Goal: Information Seeking & Learning: Learn about a topic

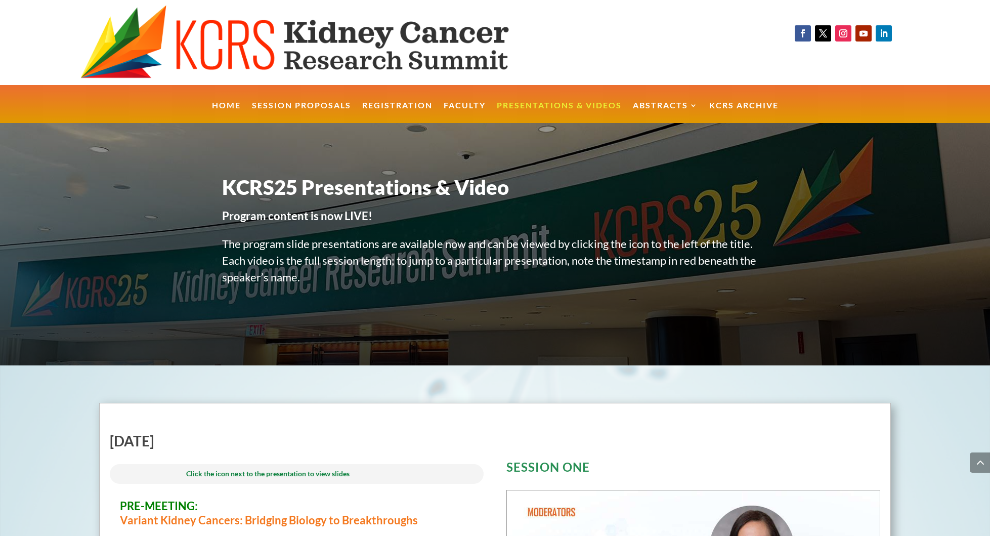
scroll to position [1686, 0]
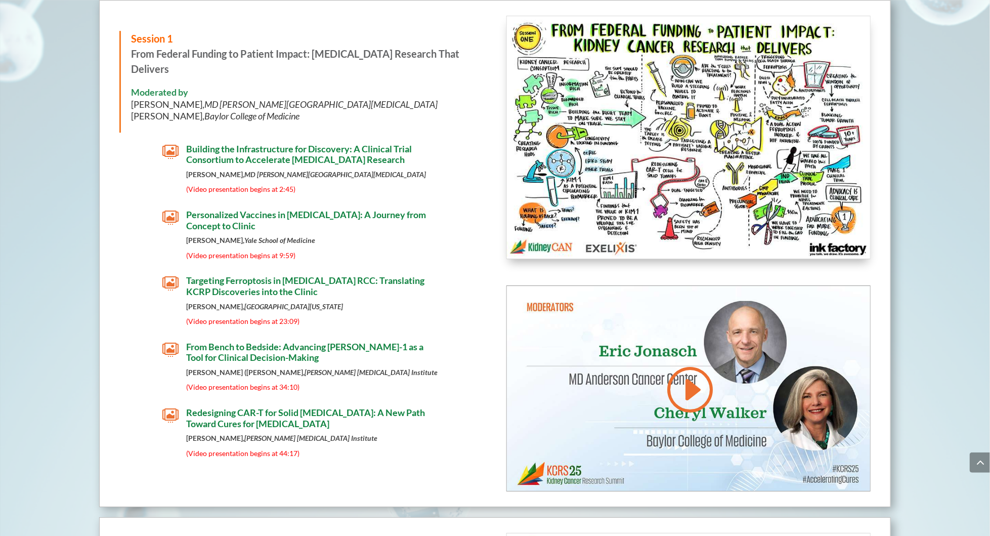
click at [258, 280] on span "Targeting Ferroptosis in [MEDICAL_DATA] RCC: Translating KCRP Discoveries into …" at bounding box center [305, 286] width 238 height 22
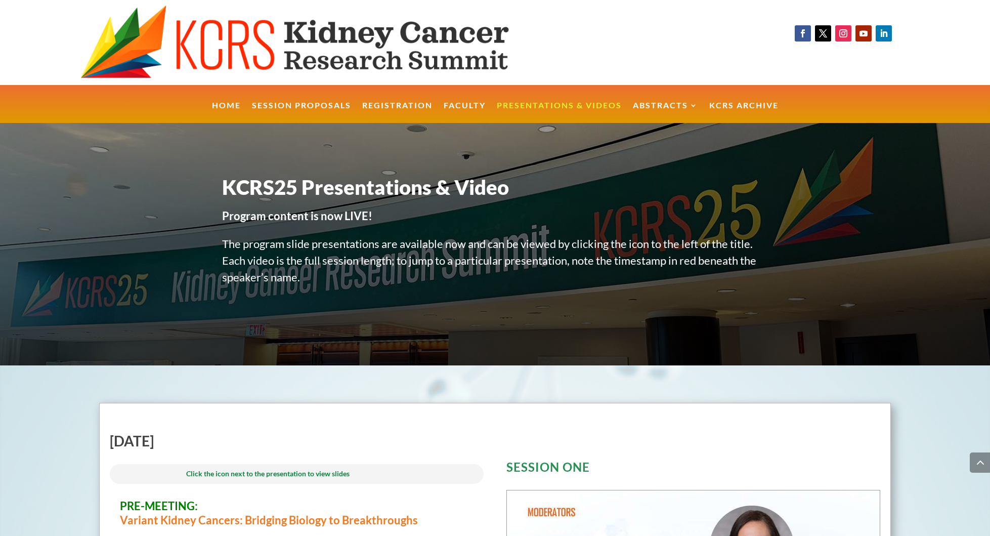
scroll to position [1686, 0]
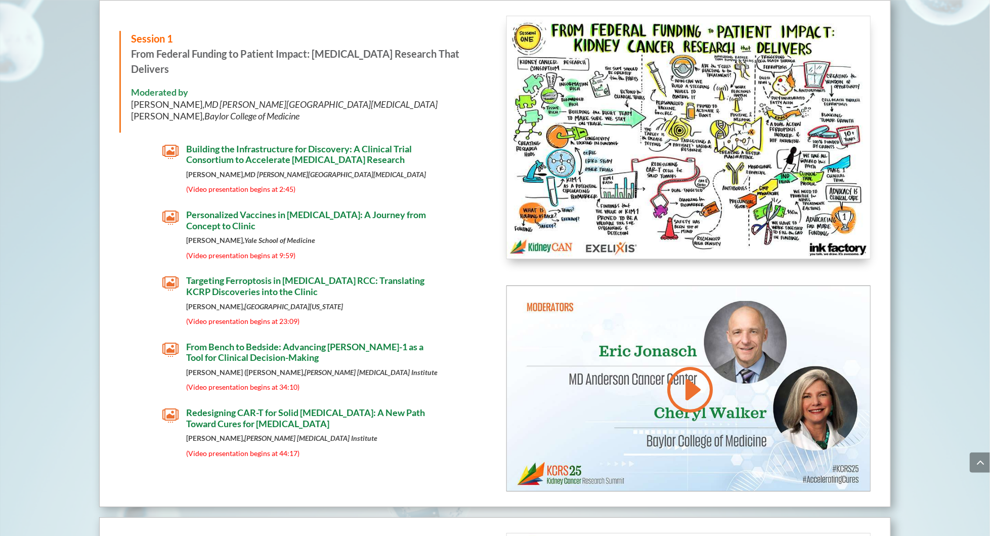
click at [289, 278] on span "Targeting Ferroptosis in [MEDICAL_DATA] RCC: Translating KCRP Discoveries into …" at bounding box center [305, 286] width 238 height 22
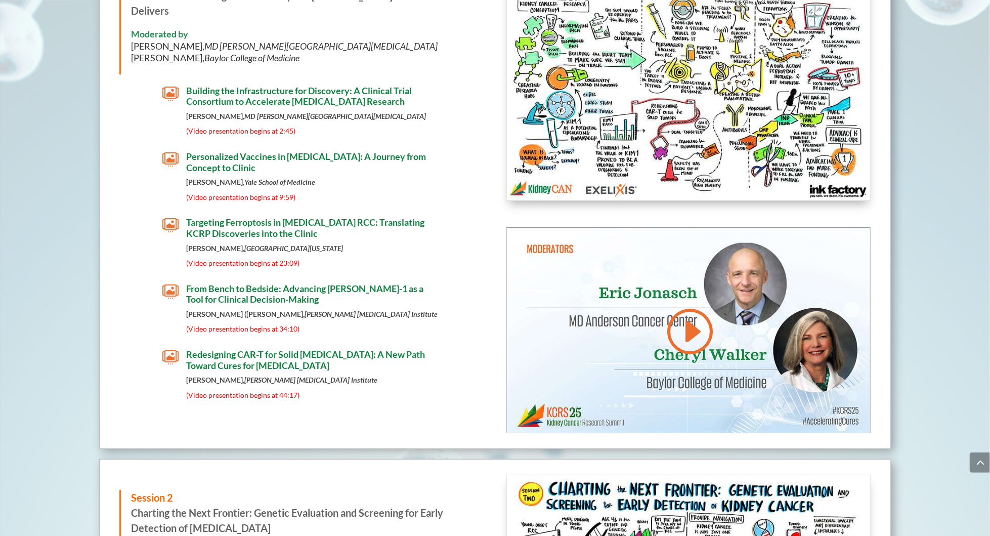
scroll to position [1685, 0]
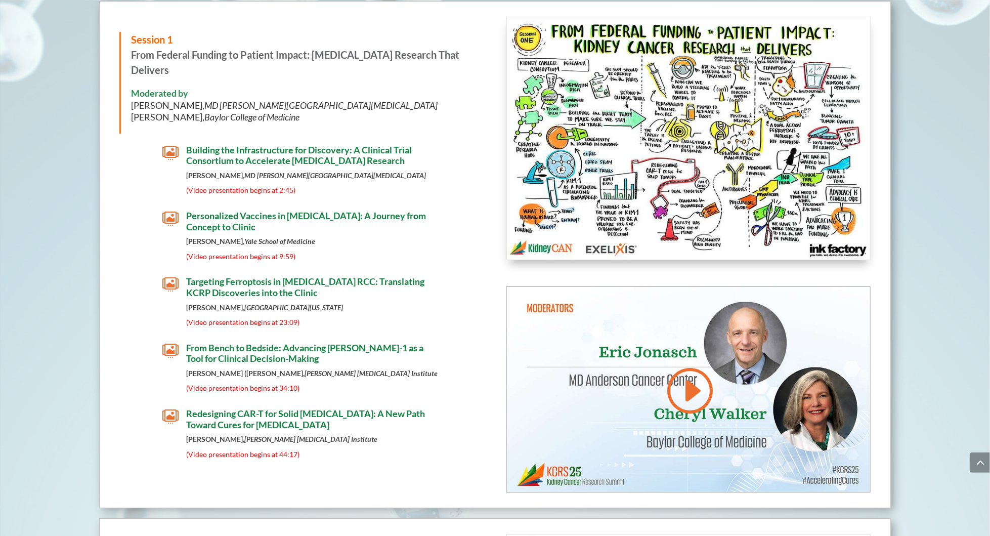
click at [255, 345] on span "From Bench to Bedside: Advancing [PERSON_NAME]-1 as a Tool for Clinical Decisio…" at bounding box center [304, 353] width 237 height 22
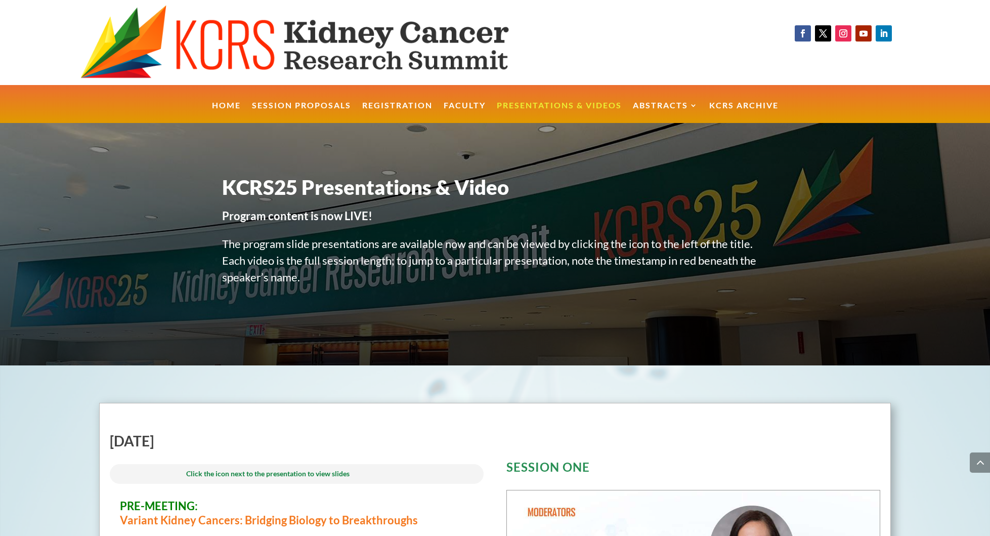
scroll to position [1685, 0]
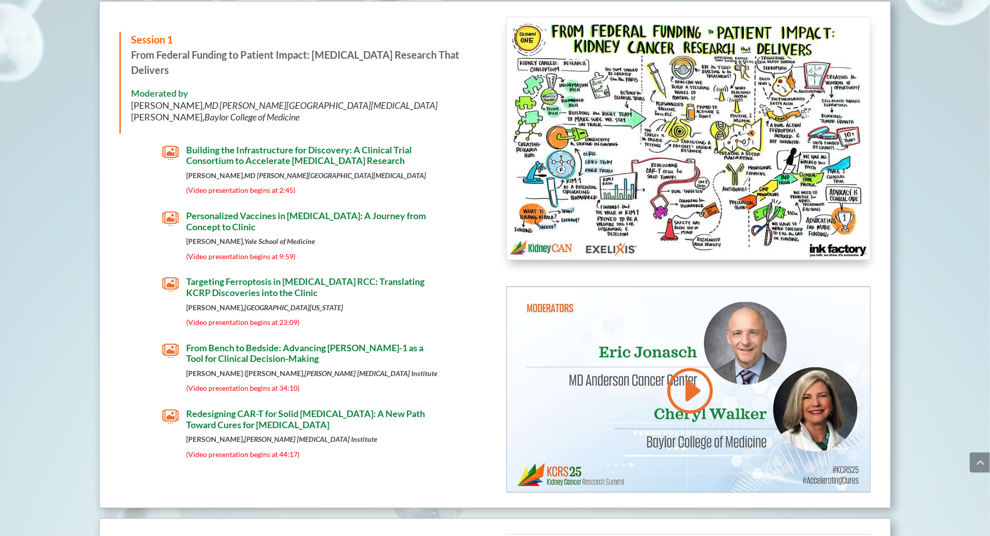
click at [267, 410] on span "Redesigning CAR-T for Solid [MEDICAL_DATA]: A New Path Toward Cures for [MEDICA…" at bounding box center [305, 419] width 239 height 22
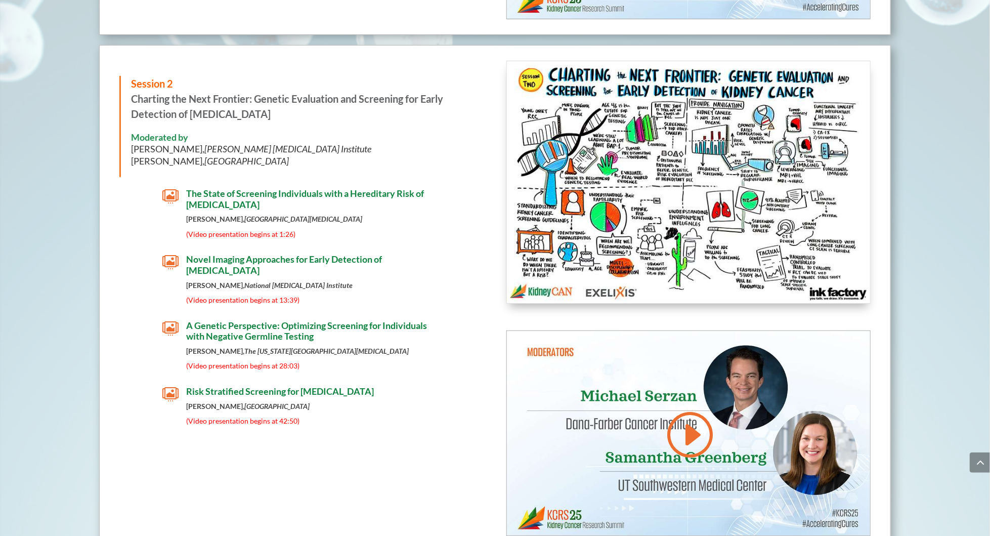
scroll to position [2159, 0]
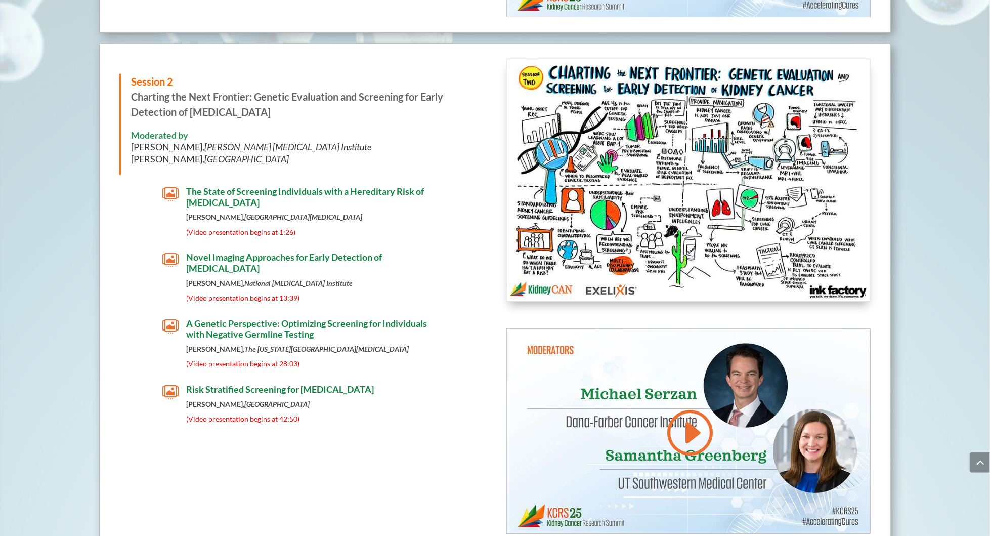
click at [241, 334] on h4 "A Genetic Perspective: Optimizing Screening for Individuals with Negative Germl…" at bounding box center [313, 331] width 254 height 27
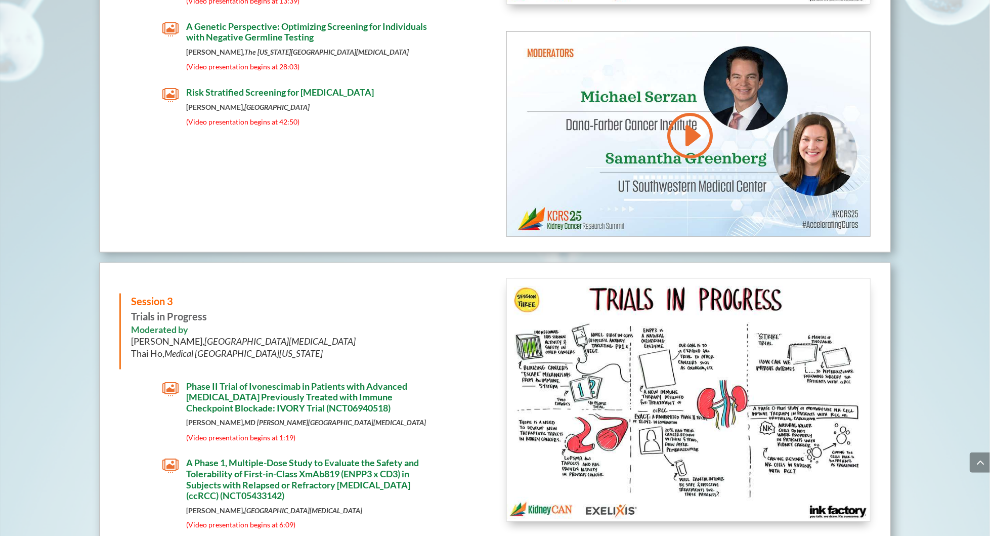
scroll to position [2673, 0]
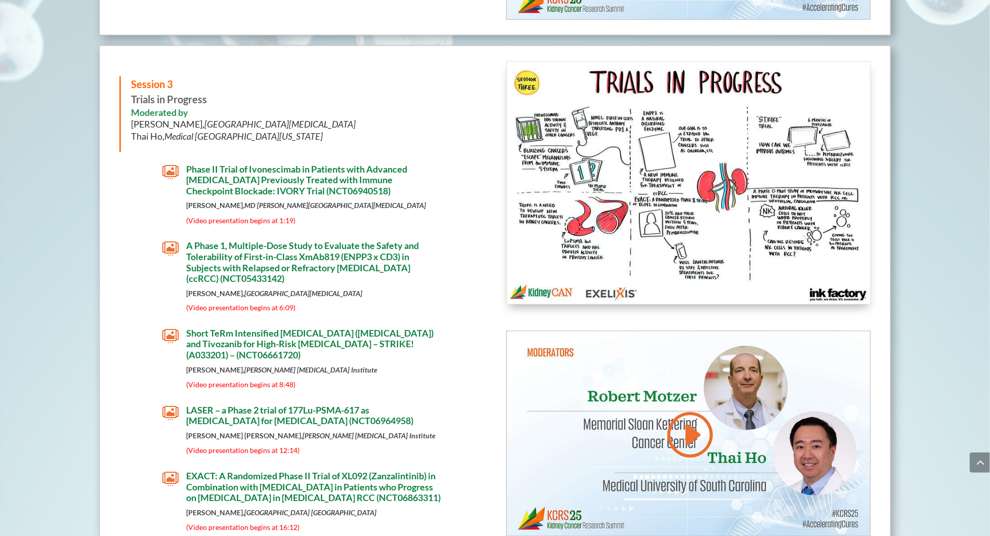
click at [355, 179] on span "Phase II Trial of Ivonescimab in Patients with Advanced [MEDICAL_DATA] Previous…" at bounding box center [296, 179] width 221 height 33
click at [371, 251] on span "A Phase 1, Multiple-Dose Study to Evaluate the Safety and Tolerability of First…" at bounding box center [302, 262] width 233 height 44
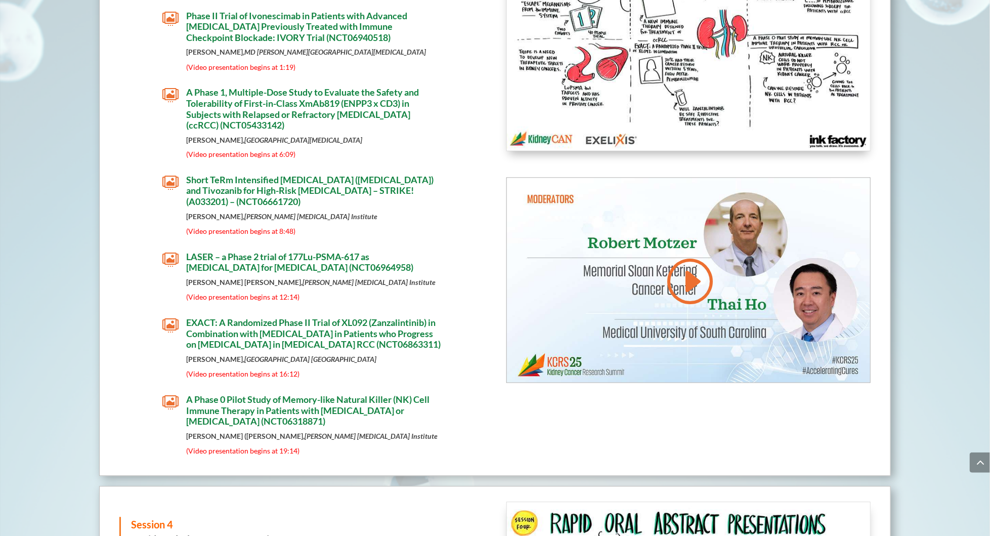
scroll to position [2836, 0]
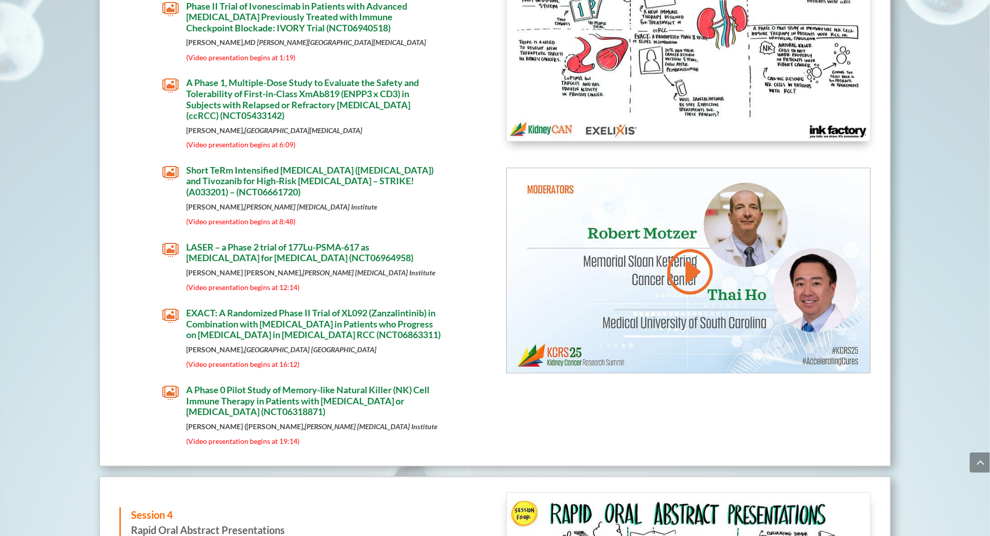
click at [327, 174] on span "Short TeRm Intensified [MEDICAL_DATA] ([MEDICAL_DATA]) and Tivozanib for High-R…" at bounding box center [309, 181] width 247 height 33
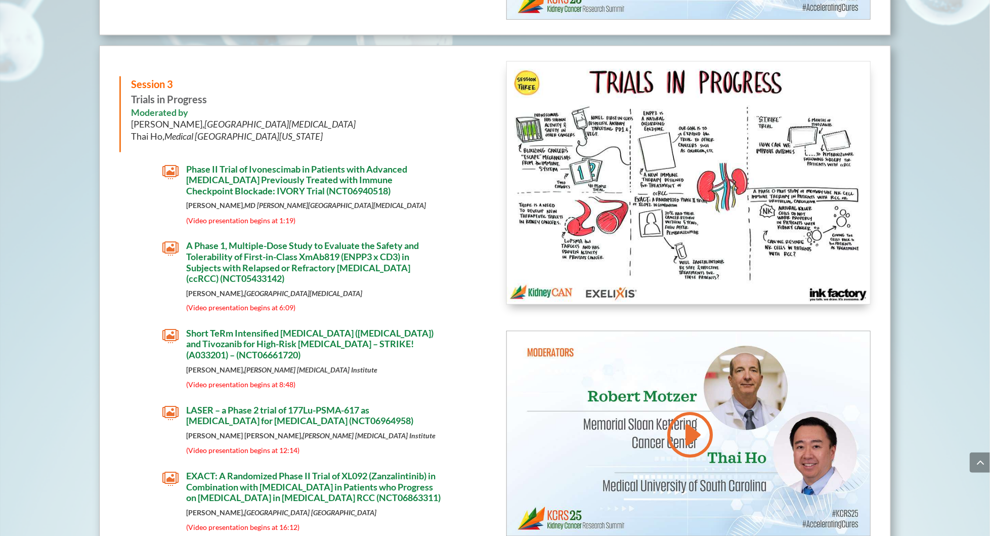
scroll to position [2792, 0]
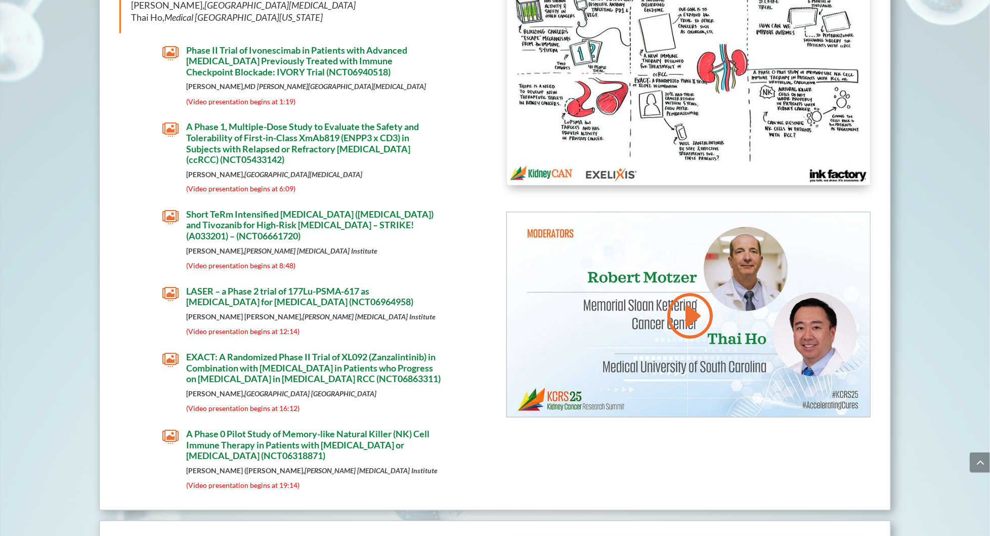
click at [298, 292] on span "LASER – a Phase 2 trial of 177Lu-PSMA-617 as [MEDICAL_DATA] for [MEDICAL_DATA] …" at bounding box center [299, 297] width 227 height 22
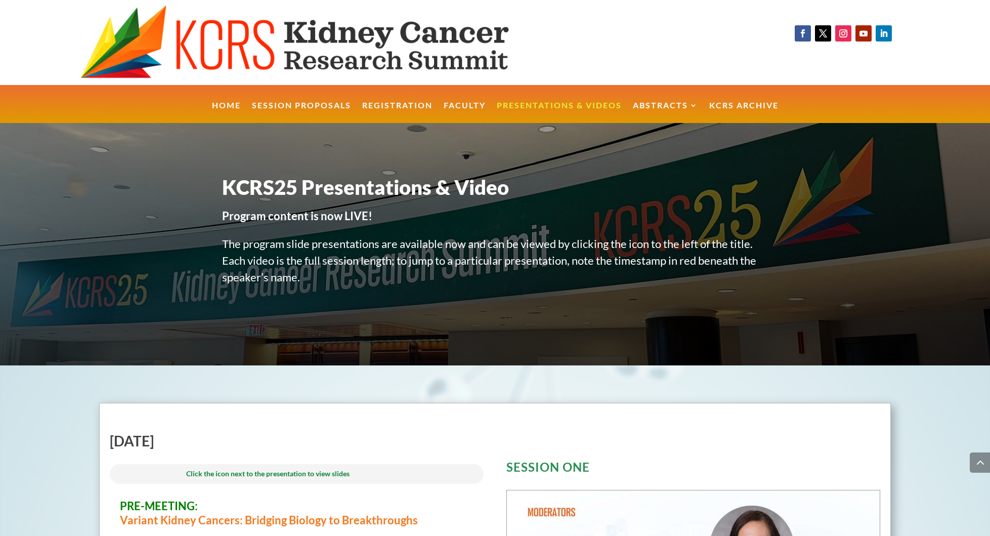
scroll to position [2792, 0]
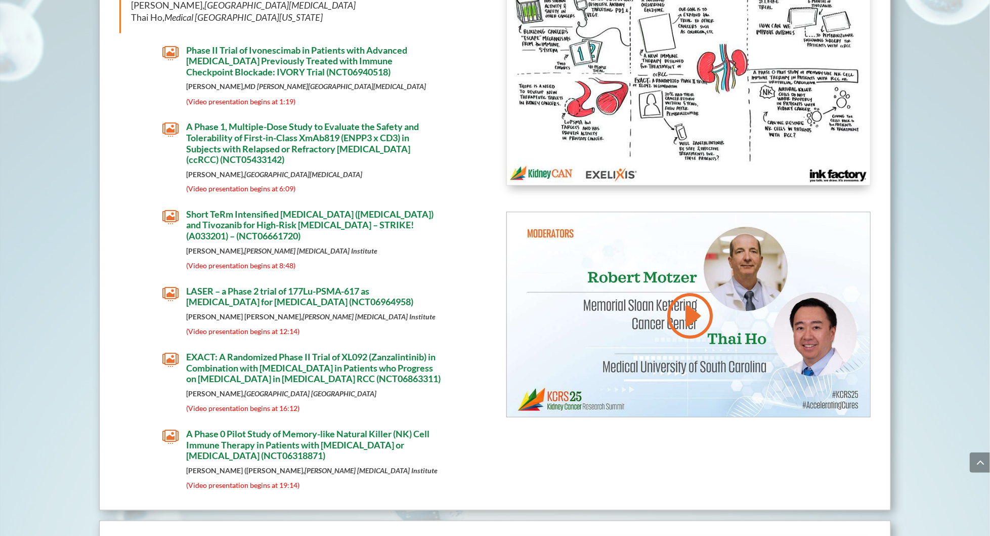
click at [293, 358] on span "EXACT: A Randomized Phase II Trial of XL092 (Zanzalintinib) in Combination with…" at bounding box center [313, 367] width 254 height 33
click at [288, 444] on span "A Phase 0 Pilot Study of Memory-like Natural Killer (NK) Cell Immune Therapy in…" at bounding box center [307, 444] width 243 height 33
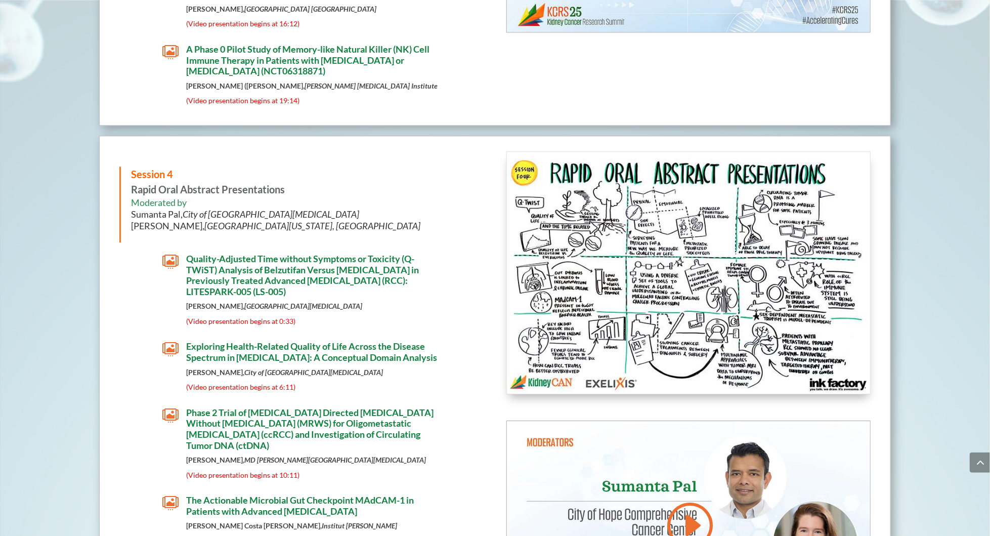
scroll to position [3472, 0]
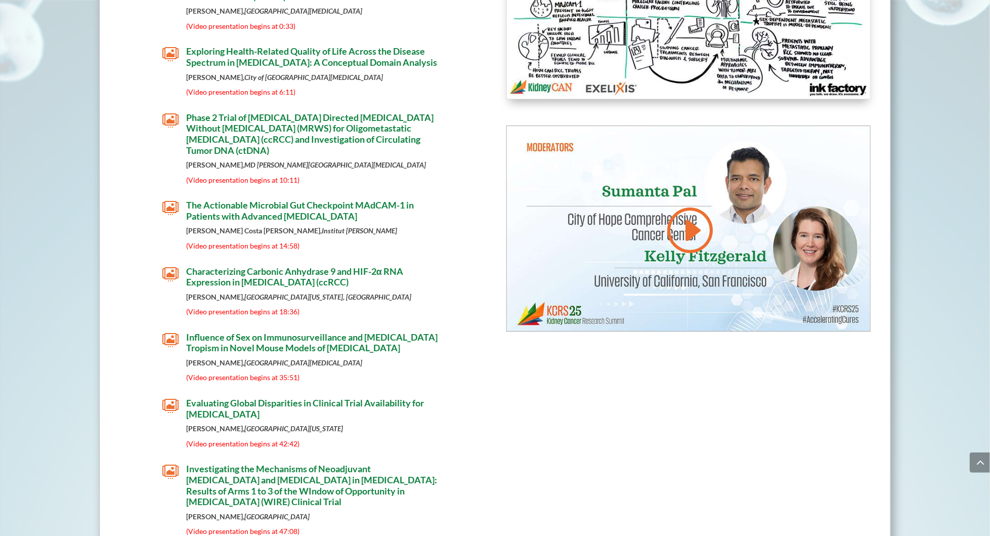
click at [359, 217] on span "The Actionable Microbial Gut Checkpoint MAdCAM-1 in Patients with Advanced [MED…" at bounding box center [300, 210] width 228 height 22
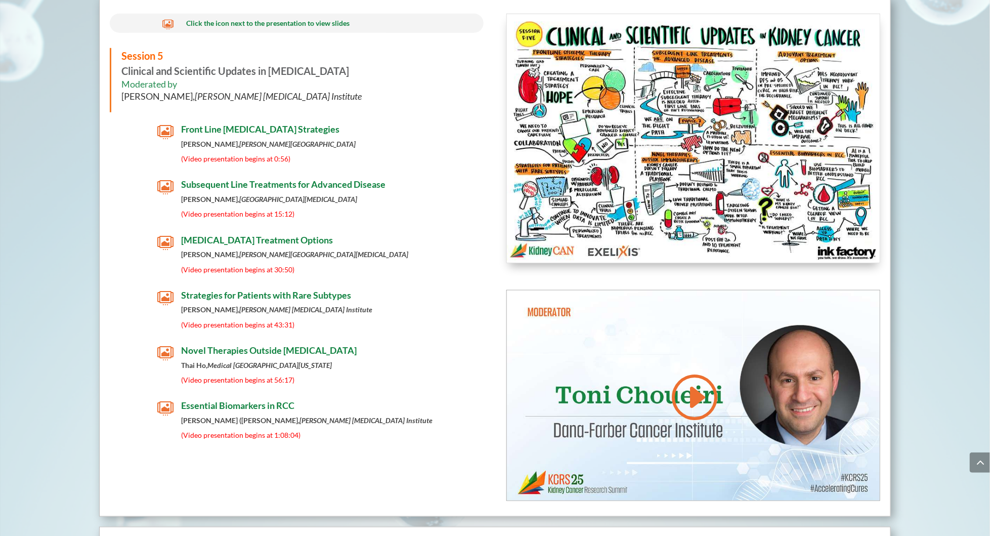
scroll to position [4383, 0]
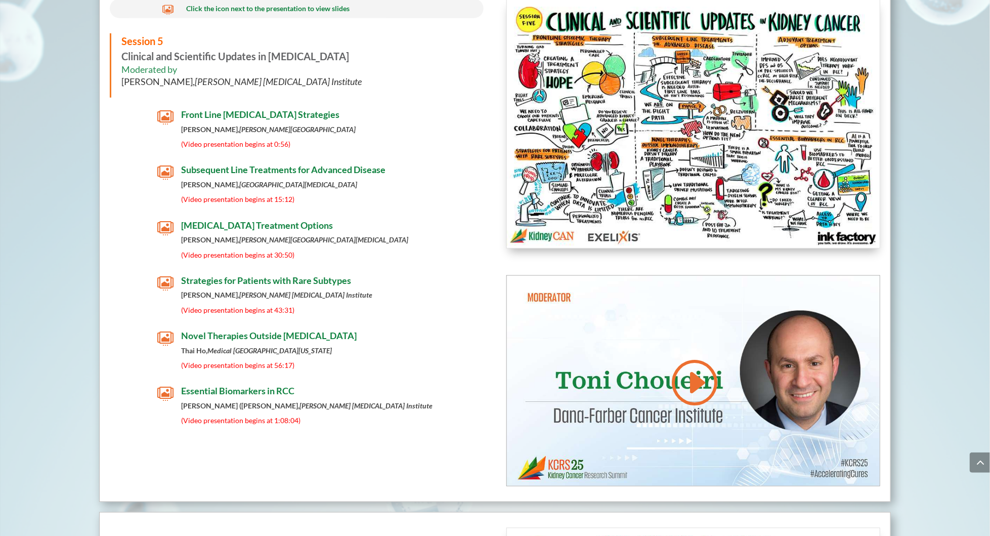
click at [372, 175] on span "Subsequent Line Treatments for Advanced Disease" at bounding box center [283, 169] width 204 height 11
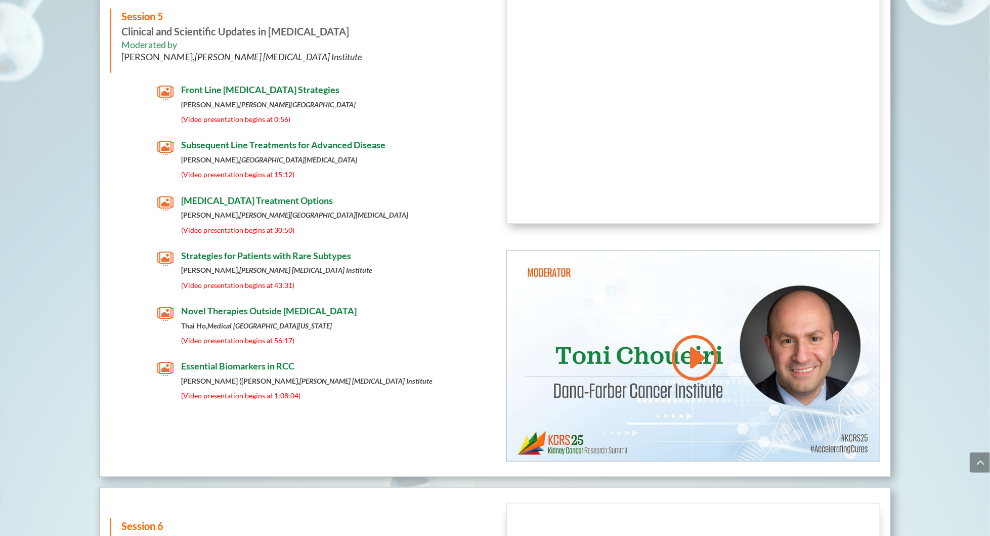
scroll to position [4414, 0]
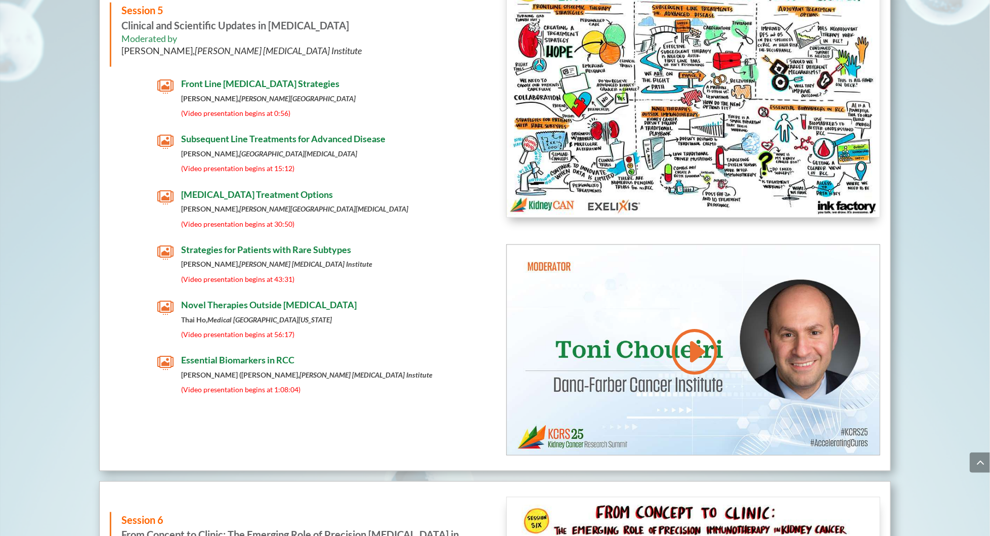
click at [253, 304] on span "Novel Therapies Outside [MEDICAL_DATA]" at bounding box center [268, 304] width 175 height 11
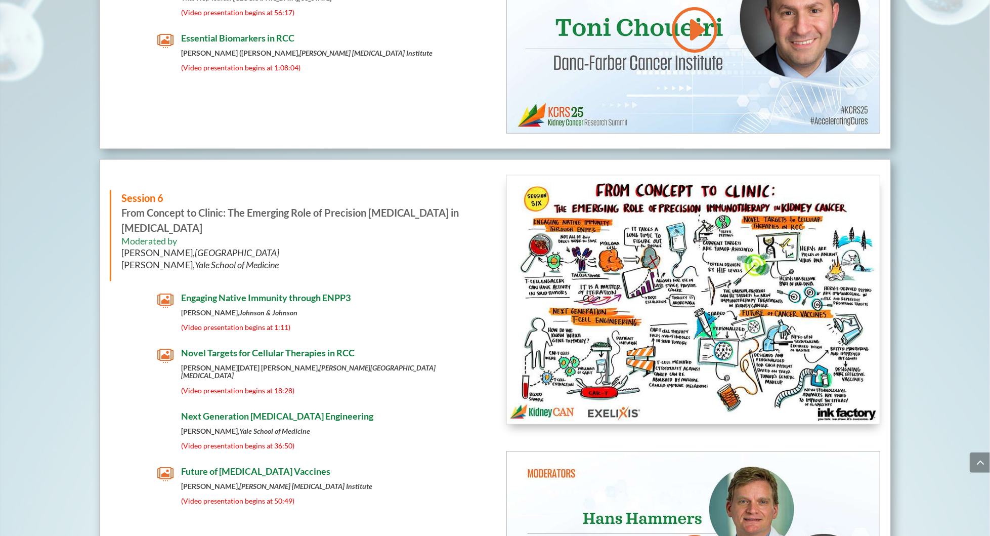
scroll to position [4879, 0]
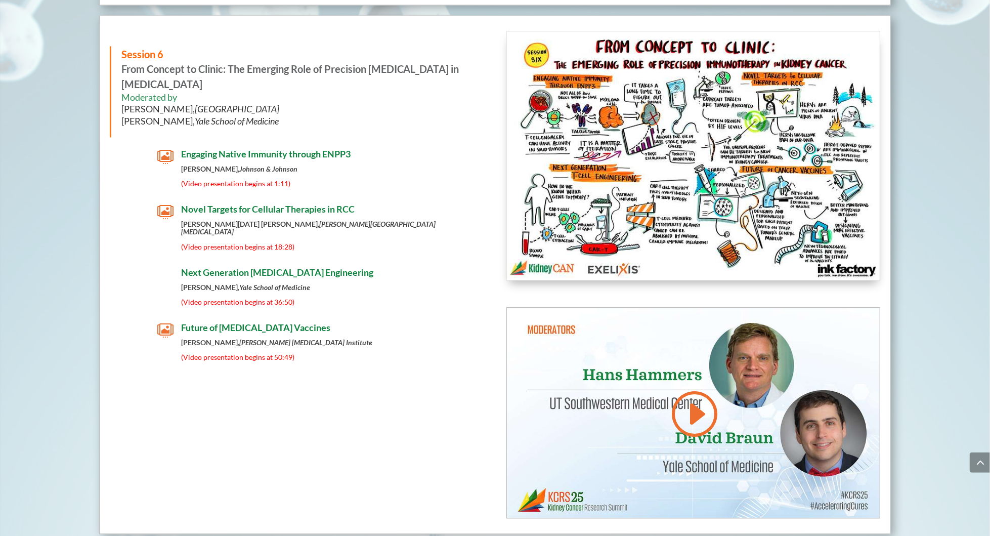
click at [261, 160] on span "Engaging Native Immunity through ENPP3" at bounding box center [265, 154] width 169 height 11
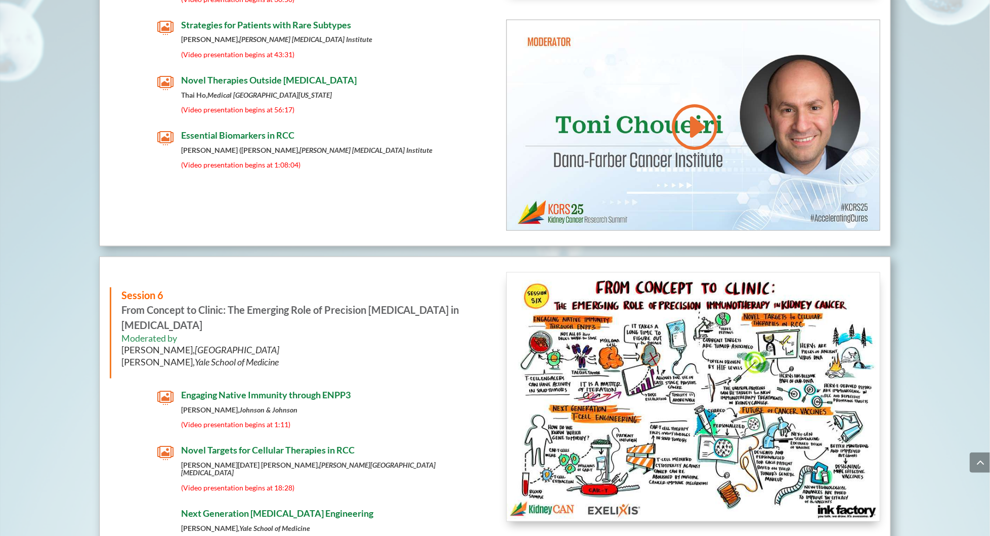
scroll to position [4875, 0]
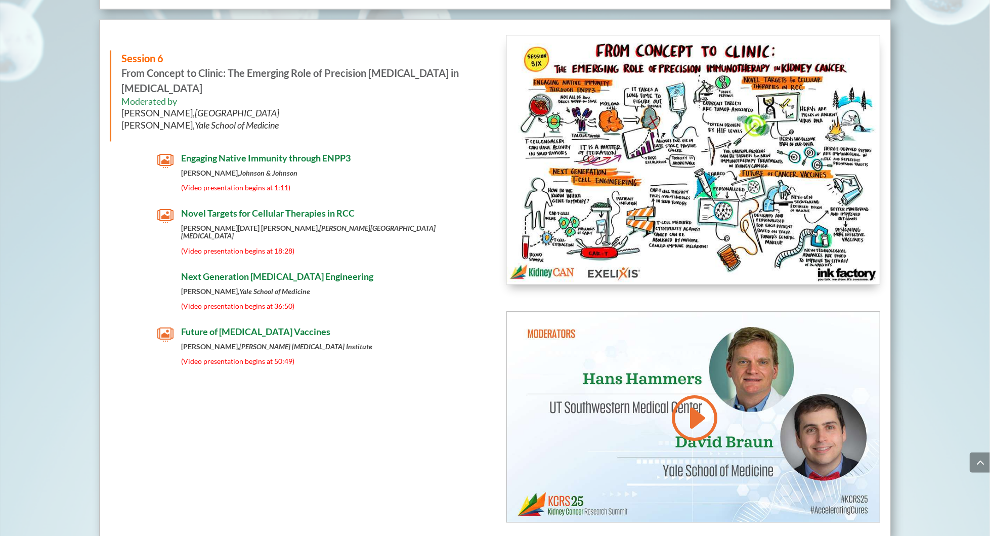
click at [271, 219] on span "Novel Targets for Cellular Therapies in RCC" at bounding box center [267, 213] width 173 height 11
